Goal: Information Seeking & Learning: Learn about a topic

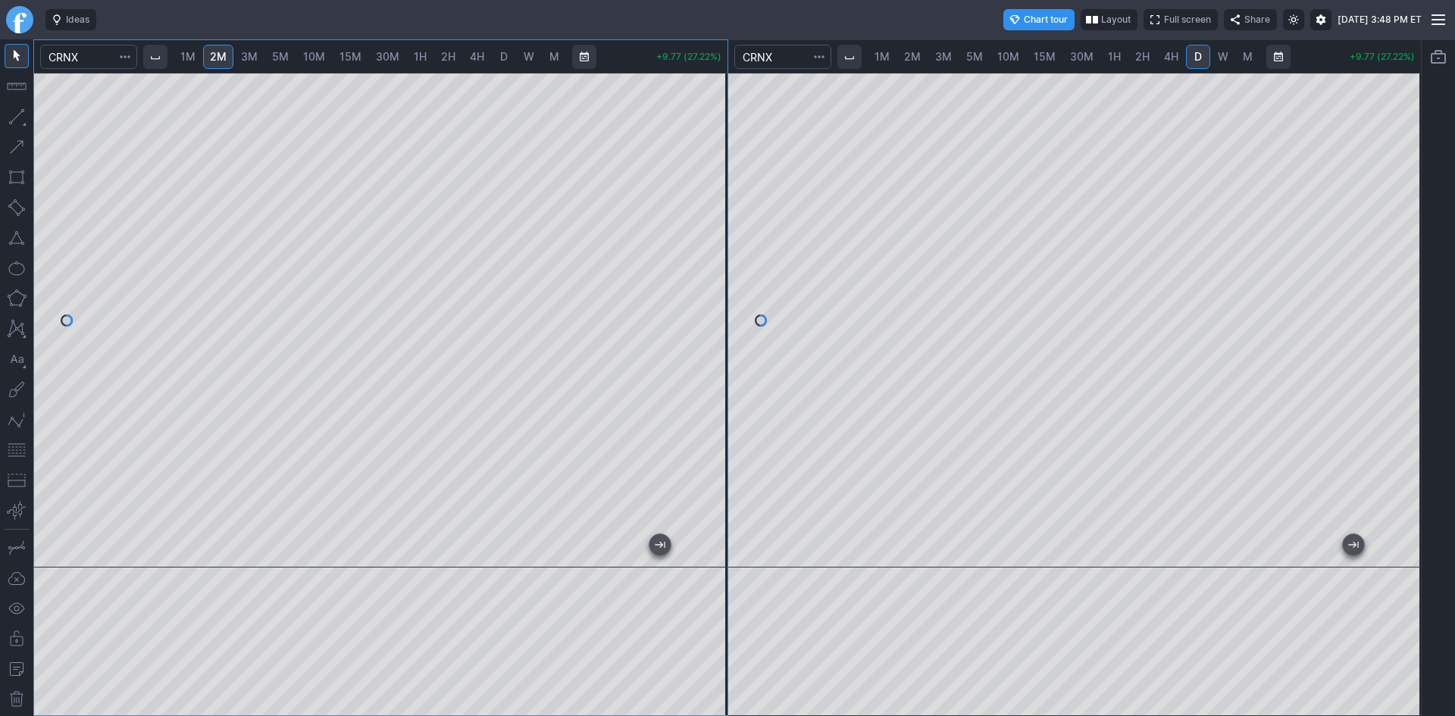
click at [706, 324] on div at bounding box center [380, 320] width 693 height 495
click at [719, 336] on div at bounding box center [380, 320] width 693 height 495
click at [719, 328] on div at bounding box center [380, 320] width 693 height 495
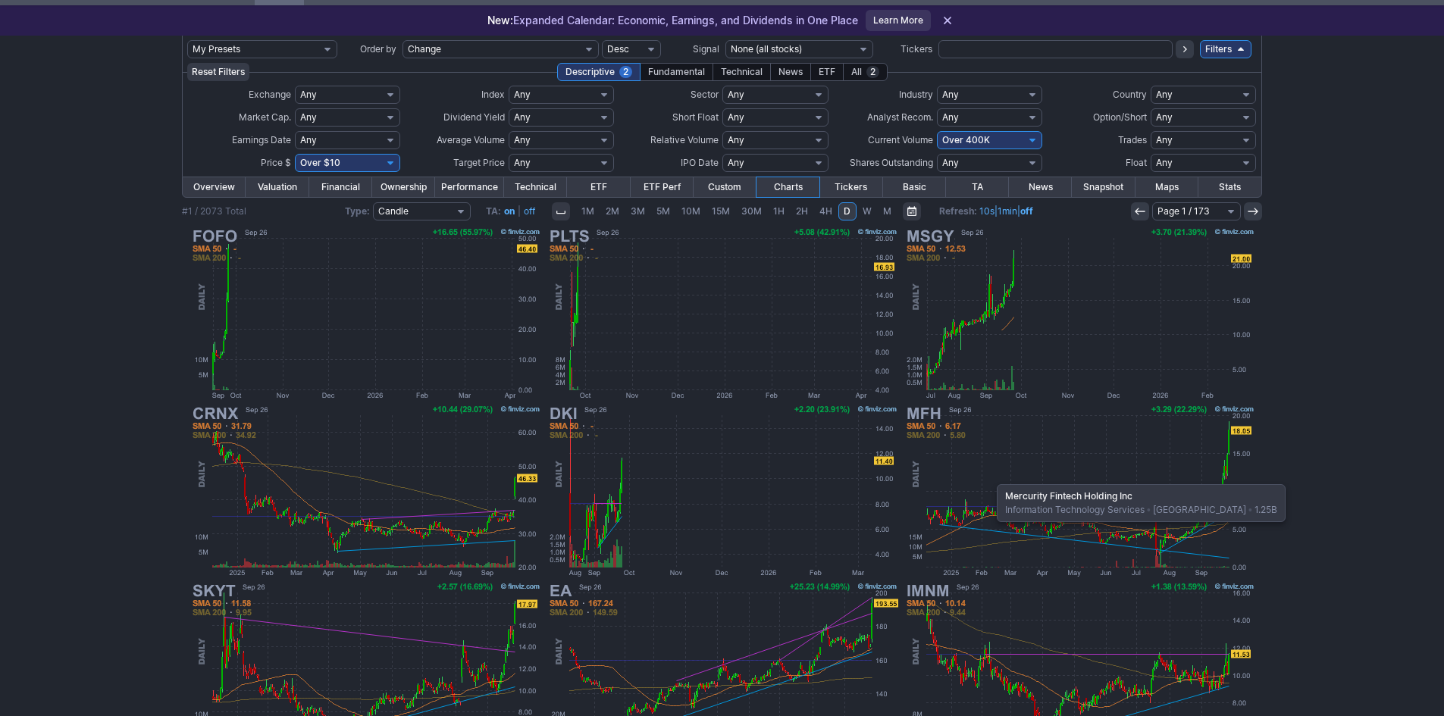
scroll to position [76, 0]
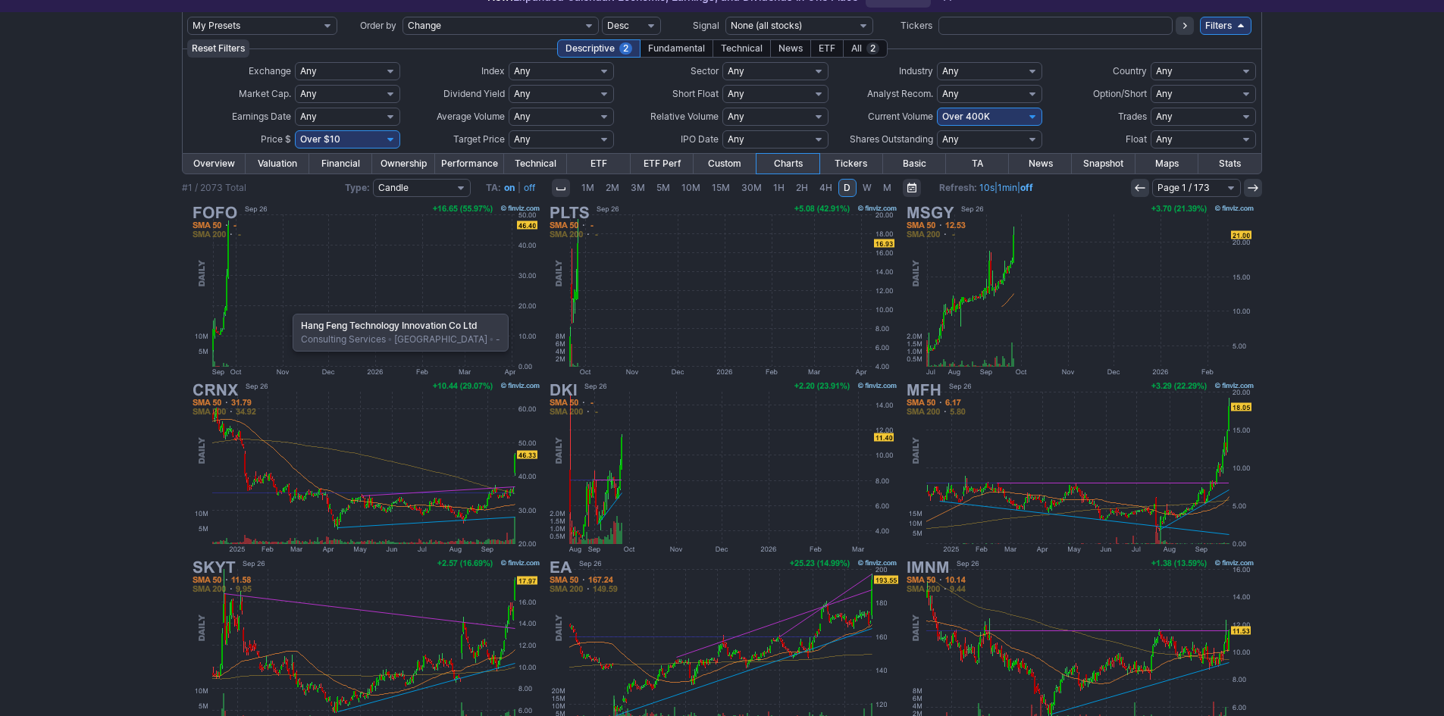
click at [285, 306] on img at bounding box center [365, 290] width 355 height 177
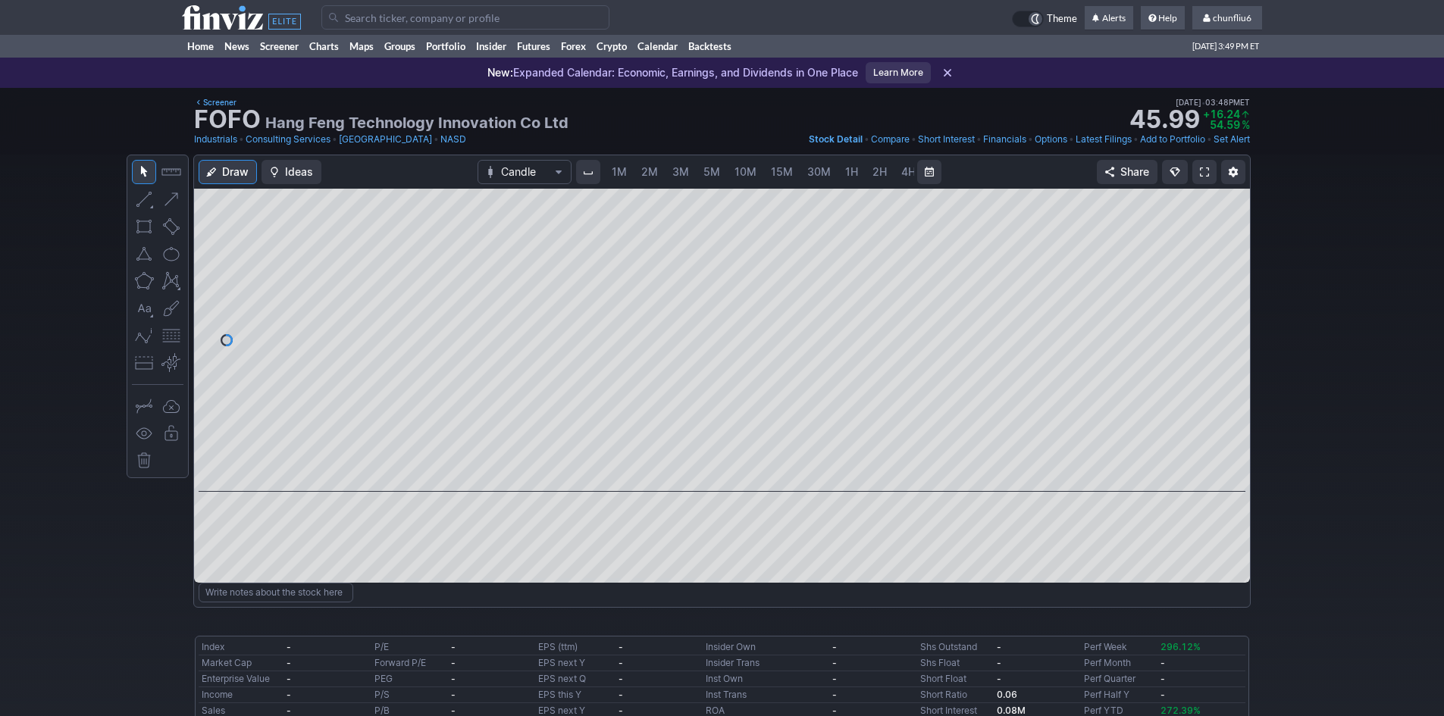
scroll to position [0, 82]
click at [627, 172] on span "5M" at bounding box center [629, 171] width 17 height 13
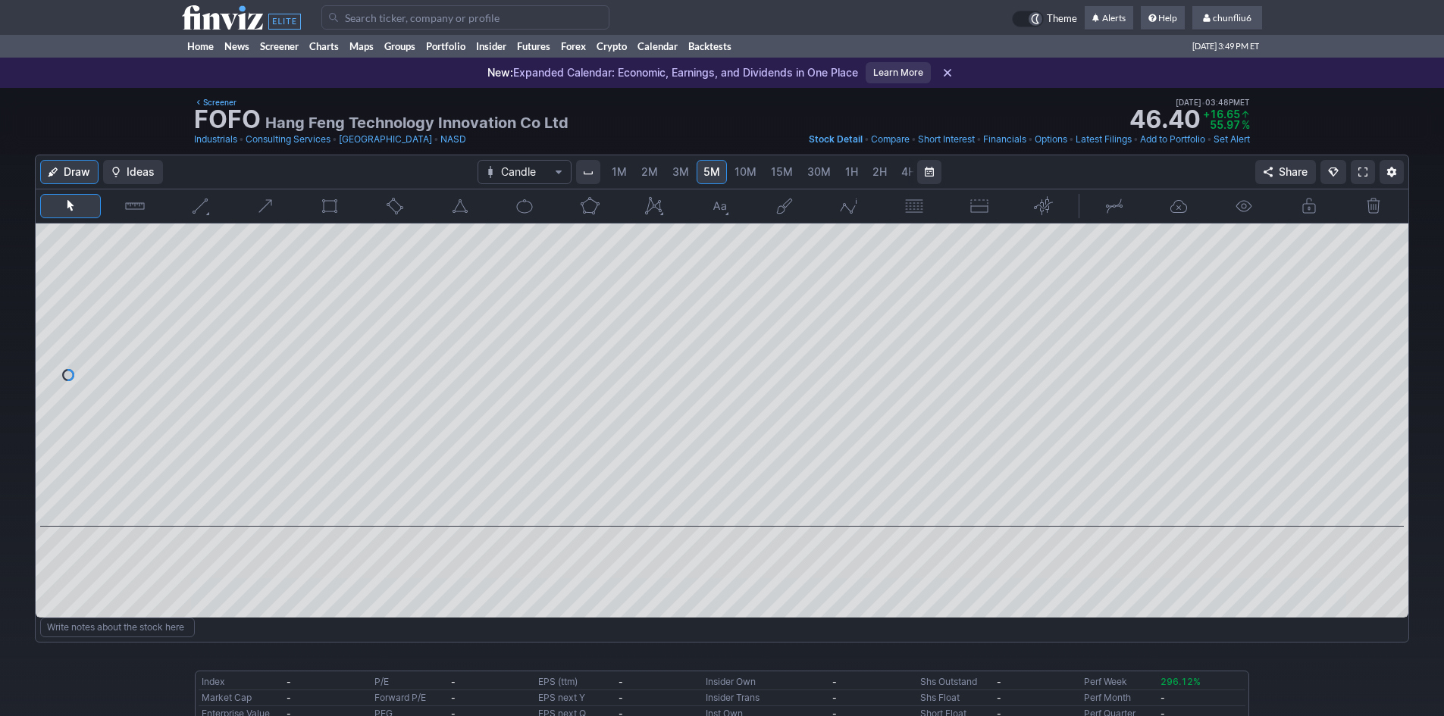
scroll to position [0, 82]
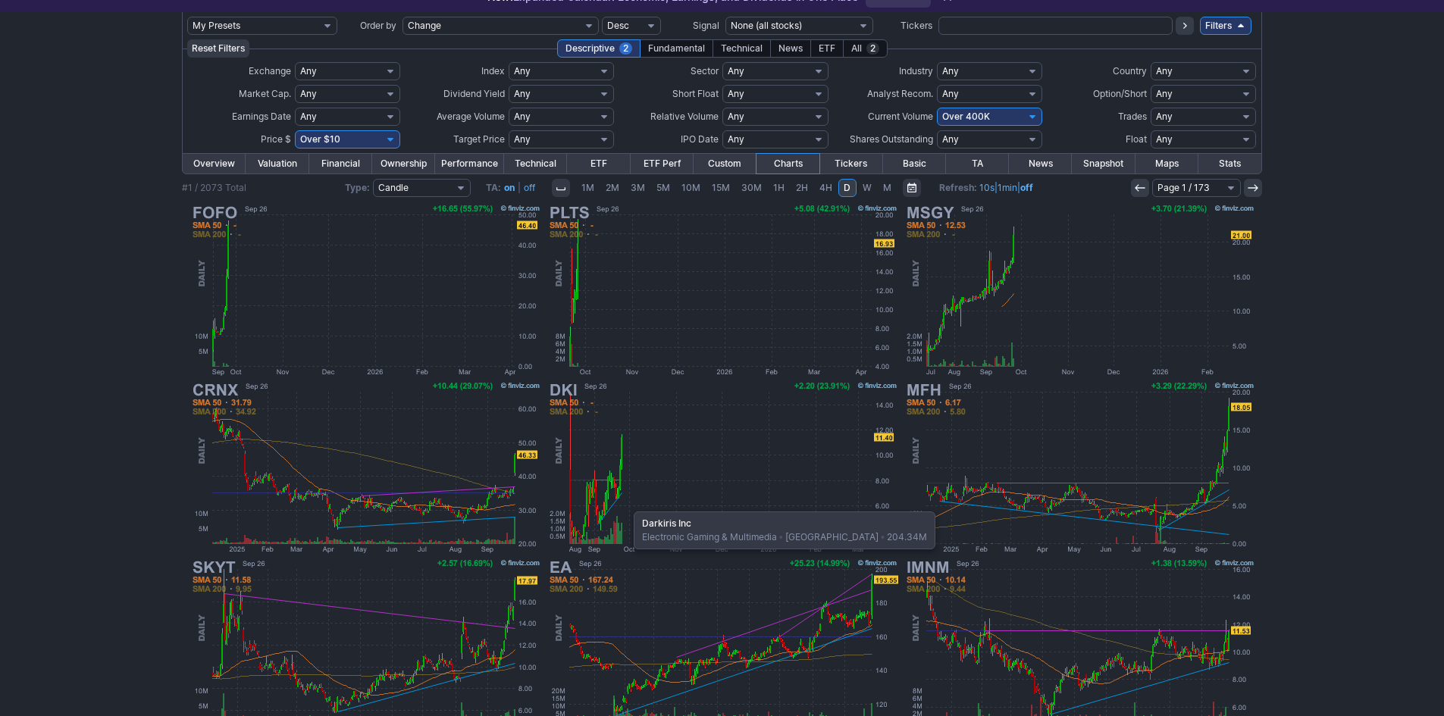
click at [626, 504] on img at bounding box center [722, 467] width 355 height 177
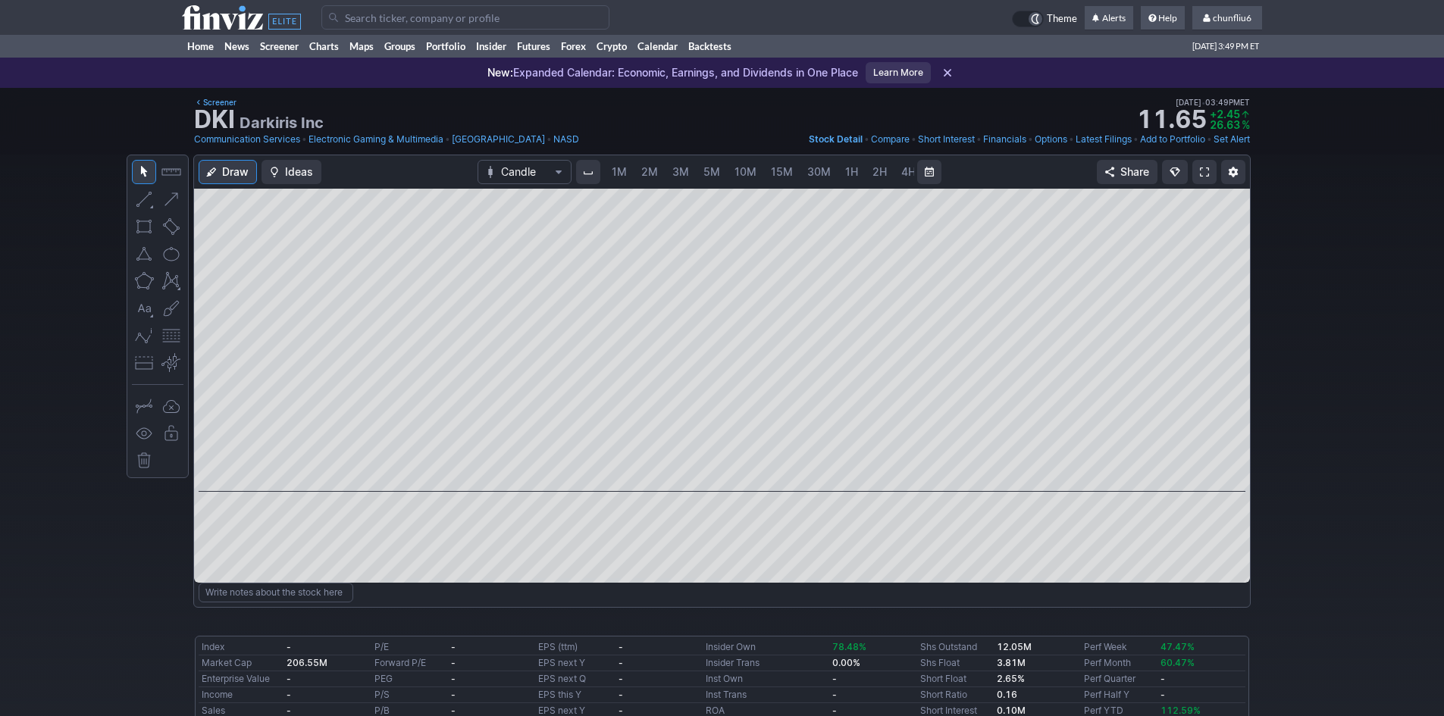
scroll to position [0, 82]
click at [623, 168] on span "5M" at bounding box center [629, 171] width 17 height 13
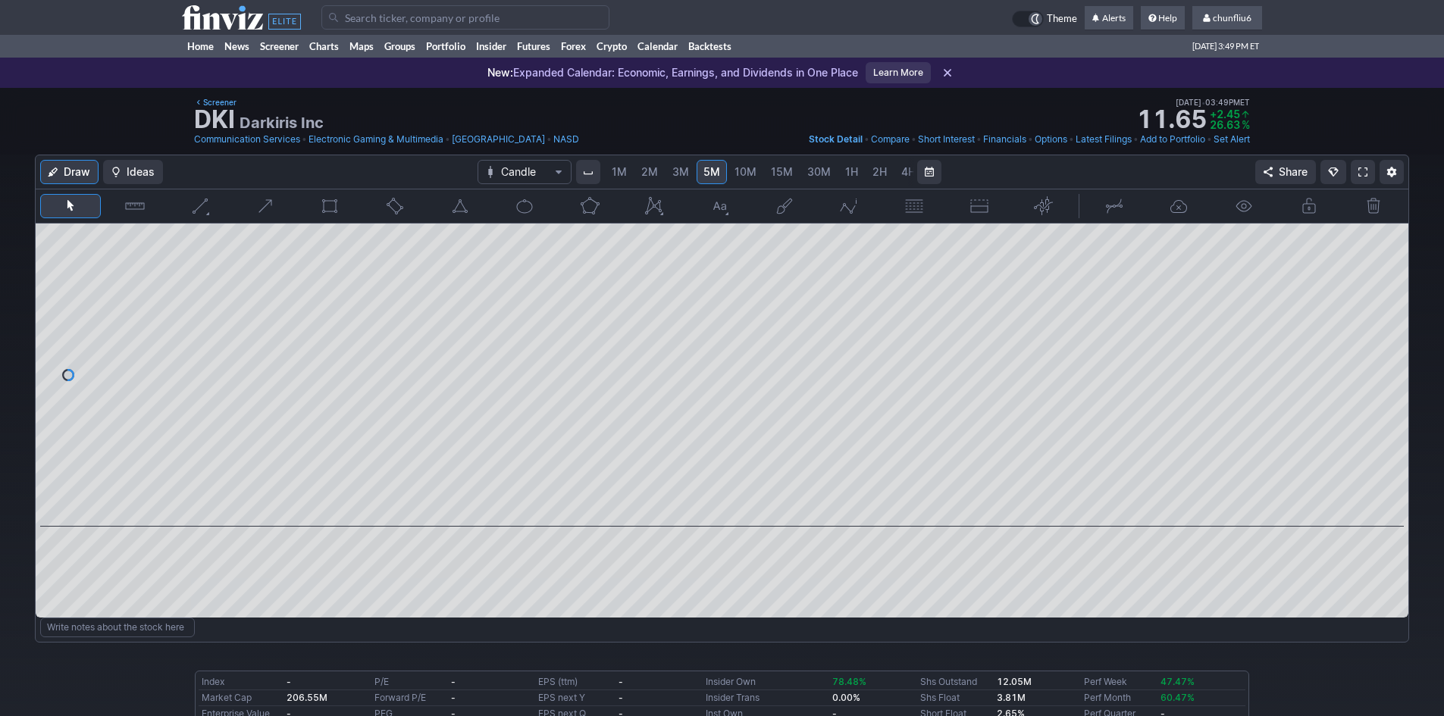
scroll to position [0, 82]
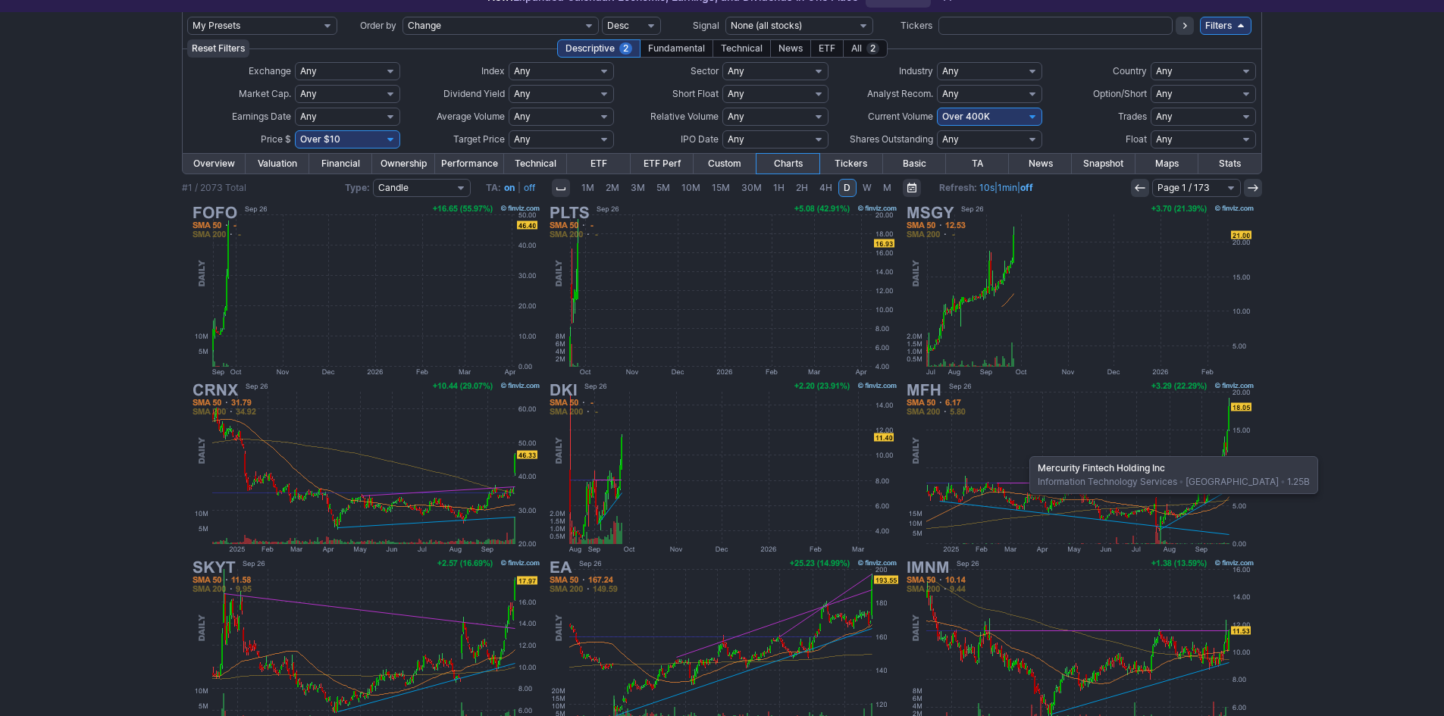
click at [1022, 449] on img at bounding box center [1079, 467] width 355 height 177
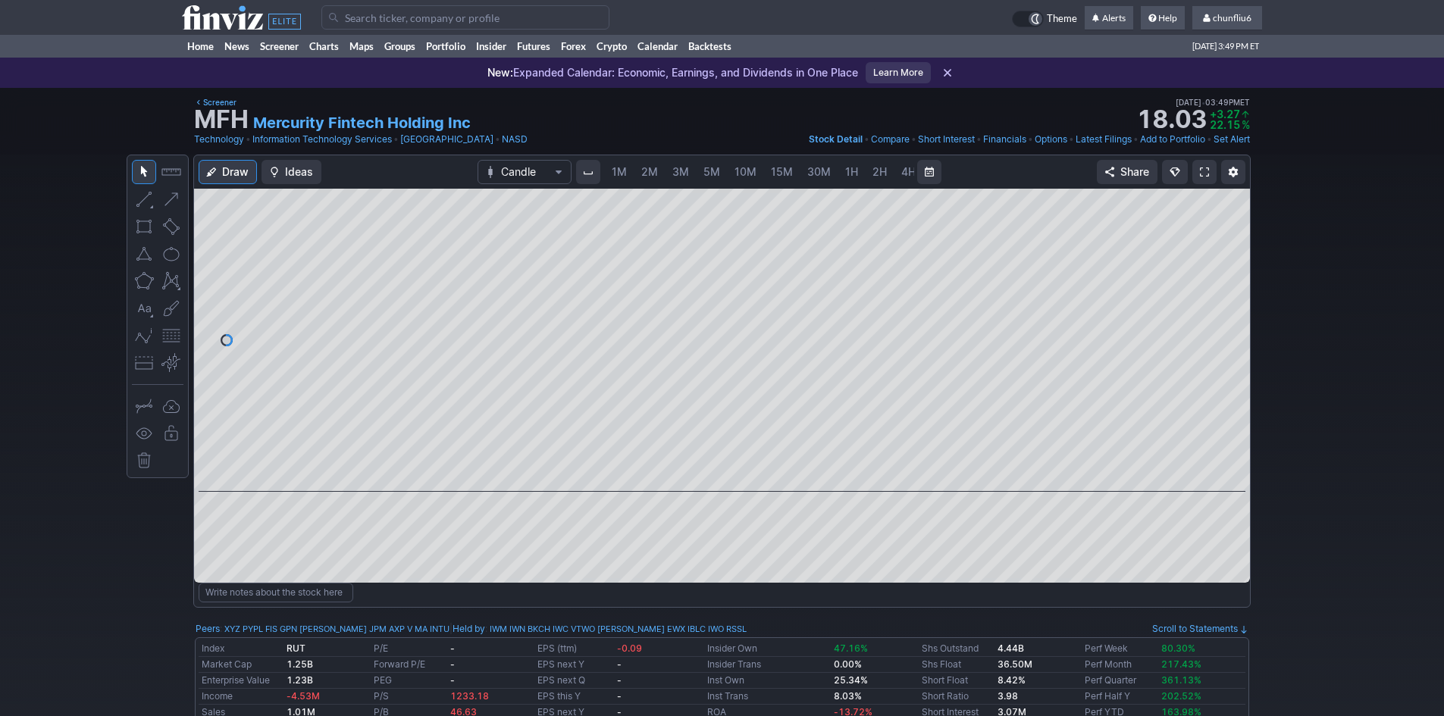
scroll to position [0, 82]
click at [624, 173] on span "5M" at bounding box center [629, 171] width 17 height 13
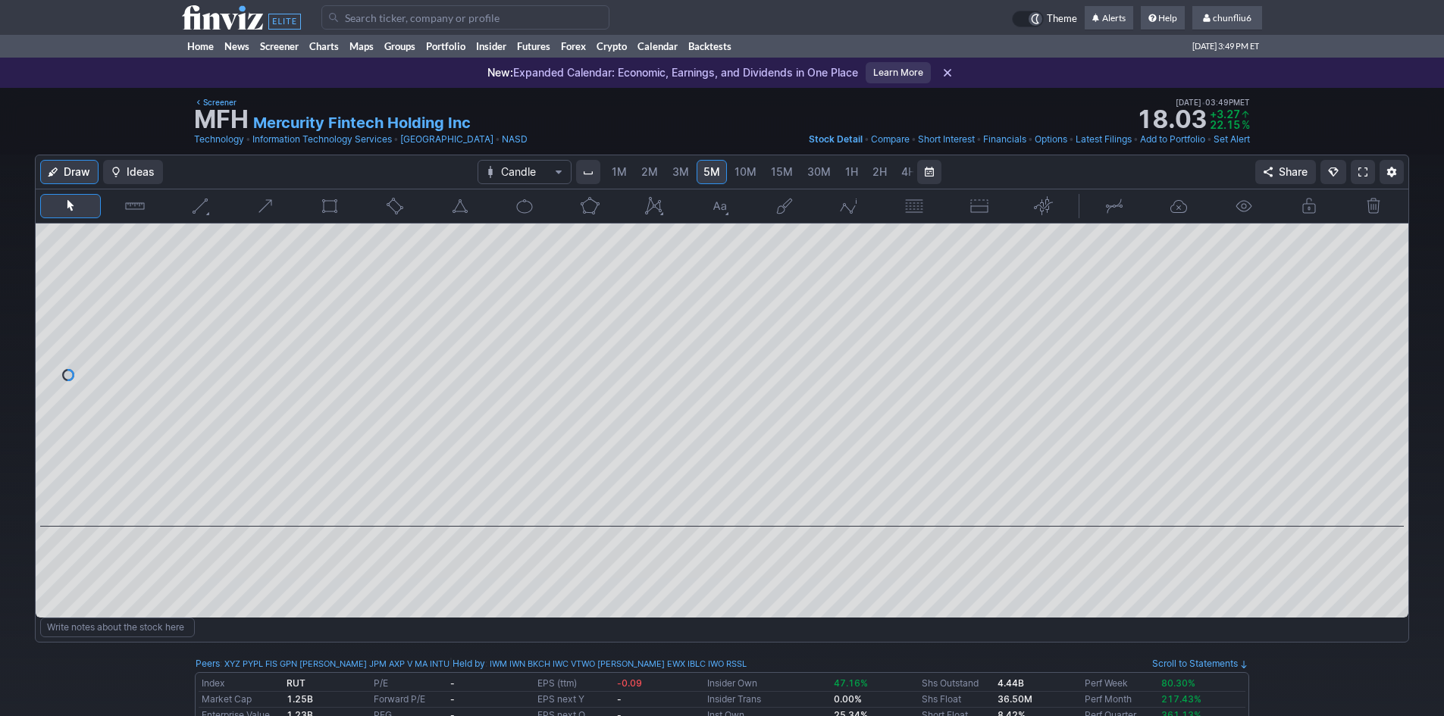
scroll to position [0, 82]
